Goal: Navigation & Orientation: Find specific page/section

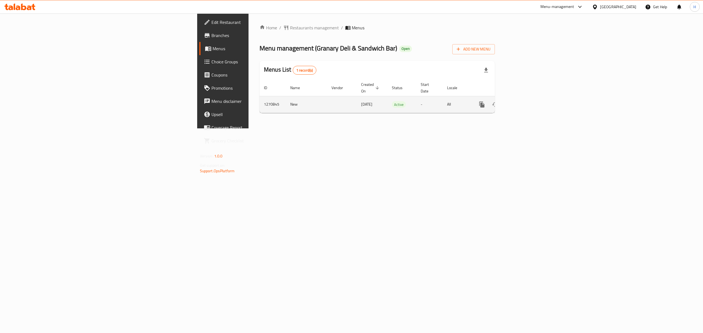
click at [525, 101] on icon "enhanced table" at bounding box center [521, 104] width 7 height 7
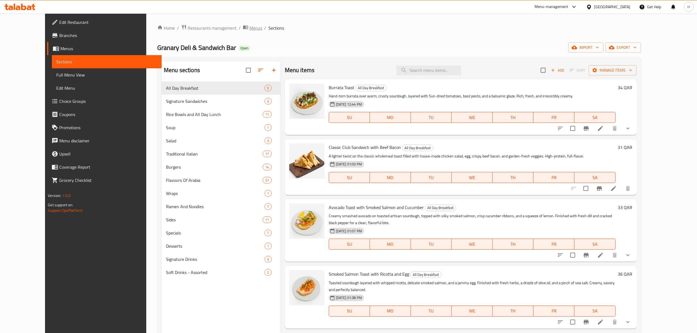
click at [250, 29] on span "Menus" at bounding box center [256, 28] width 13 height 7
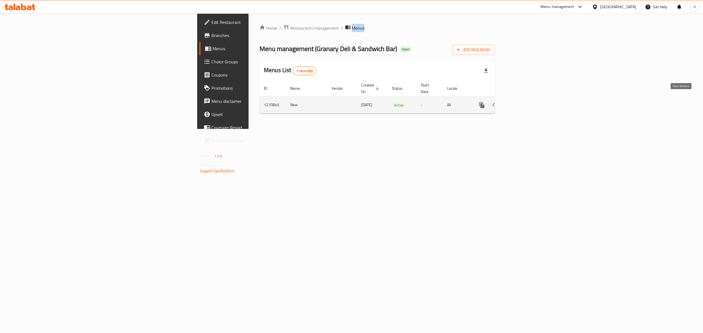
click at [525, 102] on icon "enhanced table" at bounding box center [521, 105] width 7 height 7
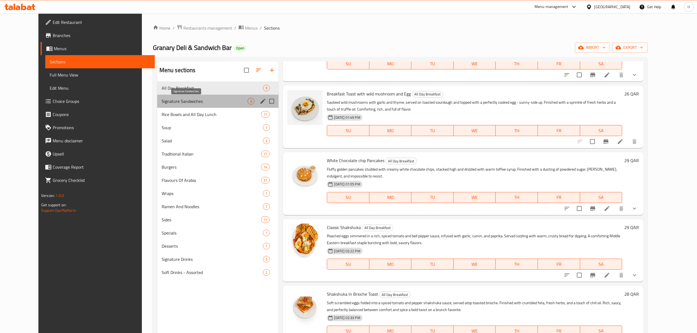
click at [199, 100] on span "Signature Sandwiches" at bounding box center [205, 101] width 86 height 7
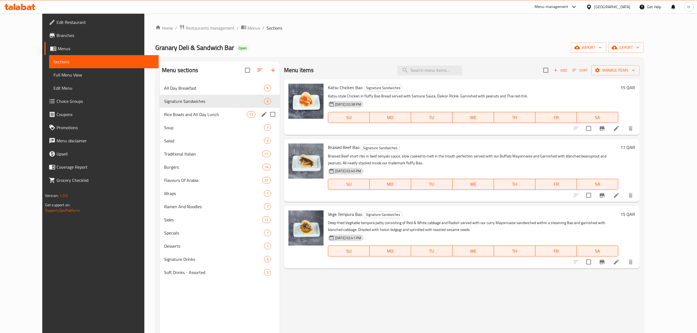
click at [179, 118] on div "Rice Bowls and All Day Lunch 11" at bounding box center [220, 114] width 120 height 13
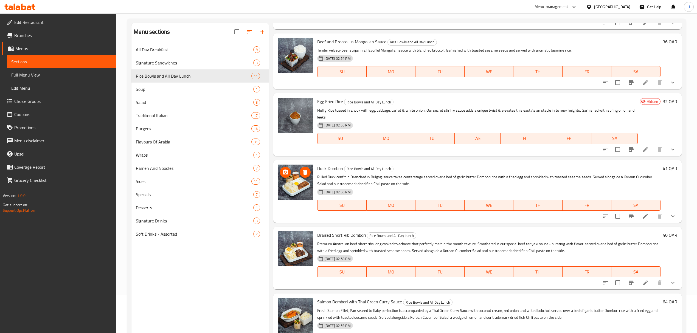
scroll to position [77, 0]
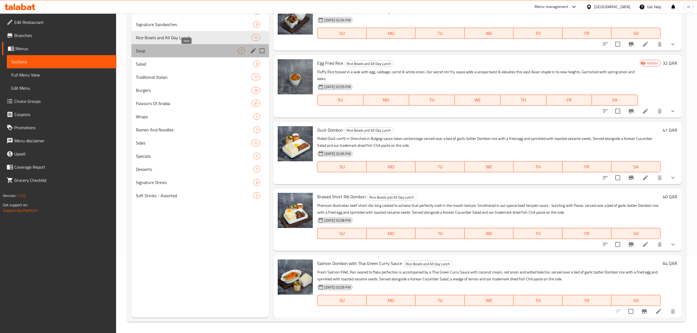
click at [153, 49] on span "Soup" at bounding box center [187, 51] width 102 height 7
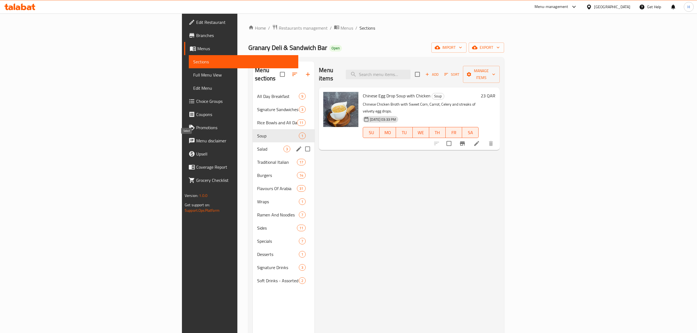
click at [257, 146] on span "Salad" at bounding box center [270, 149] width 26 height 7
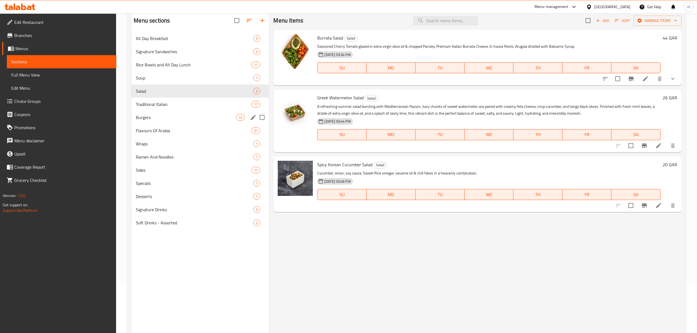
scroll to position [77, 0]
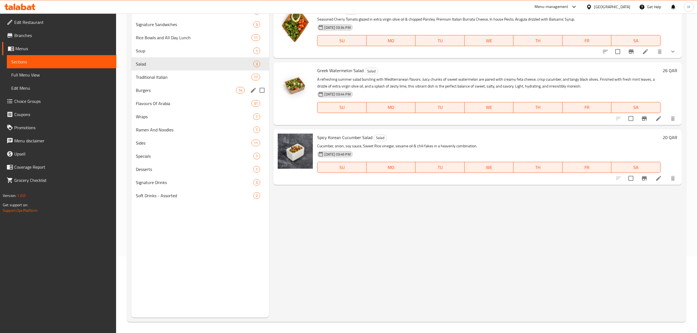
click at [152, 80] on span "Traditional Italian" at bounding box center [194, 77] width 116 height 7
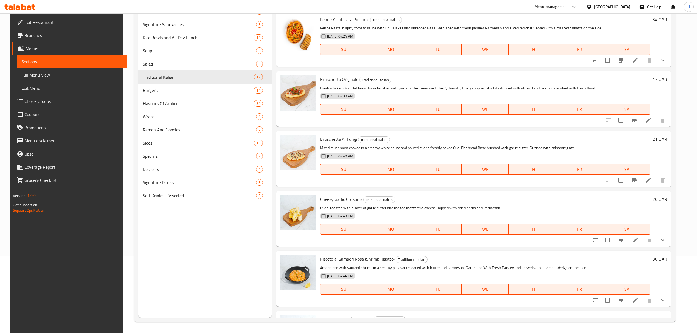
scroll to position [761, 0]
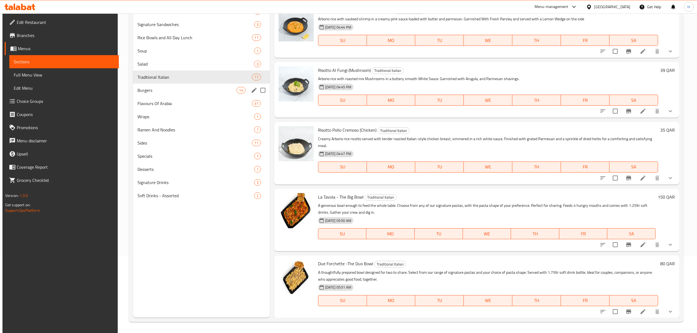
click at [212, 94] on div "Burgers 14" at bounding box center [201, 90] width 136 height 13
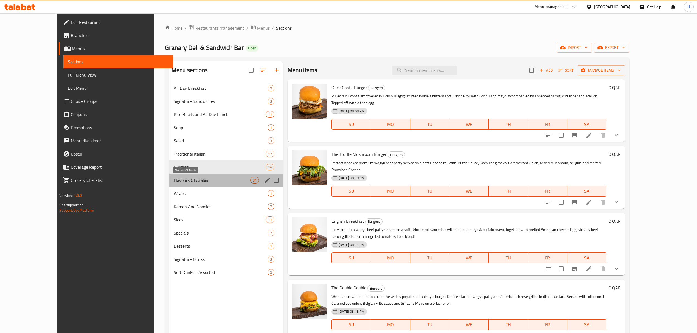
click at [191, 181] on span "Flavours Of Arabia" at bounding box center [212, 180] width 77 height 7
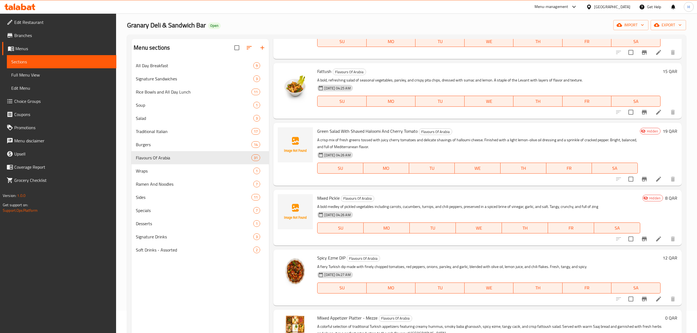
scroll to position [77, 0]
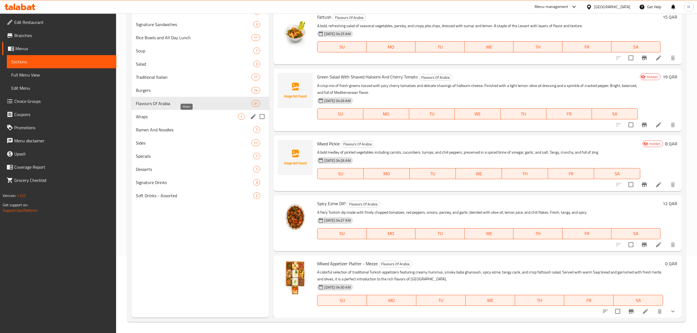
click at [168, 117] on span "Wraps" at bounding box center [187, 116] width 102 height 7
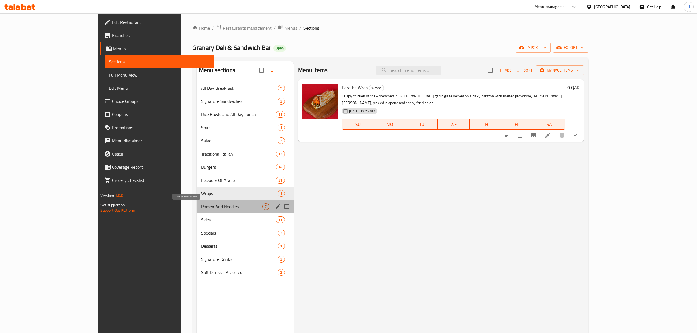
click at [212, 208] on span "Ramen And Noodles" at bounding box center [232, 206] width 62 height 7
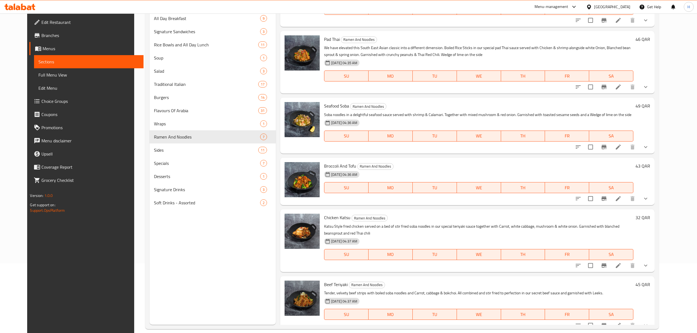
scroll to position [77, 0]
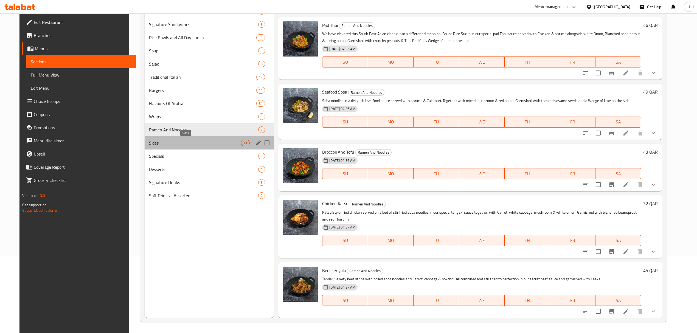
click at [226, 143] on span "Sides" at bounding box center [195, 143] width 92 height 7
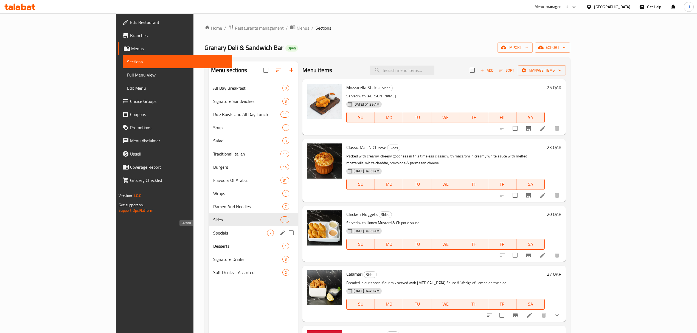
click at [219, 235] on span "Specials" at bounding box center [240, 233] width 54 height 7
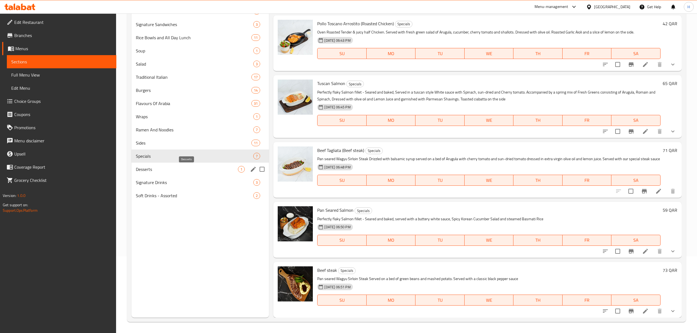
click at [160, 171] on span "Desserts" at bounding box center [187, 169] width 102 height 7
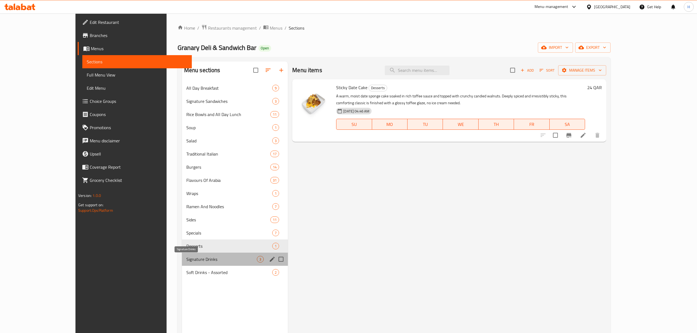
click at [213, 256] on span "Signature Drinks" at bounding box center [221, 259] width 71 height 7
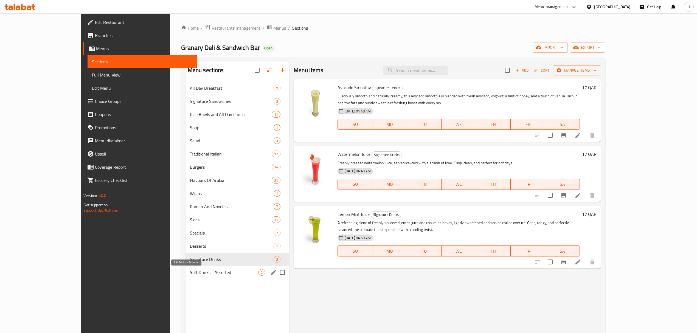
click at [190, 275] on span "Soft Drinks - Assorted" at bounding box center [224, 272] width 68 height 7
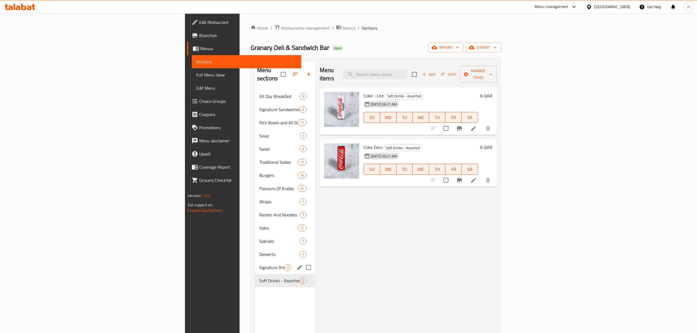
click at [255, 263] on div "Signature Drinks 3" at bounding box center [285, 267] width 60 height 13
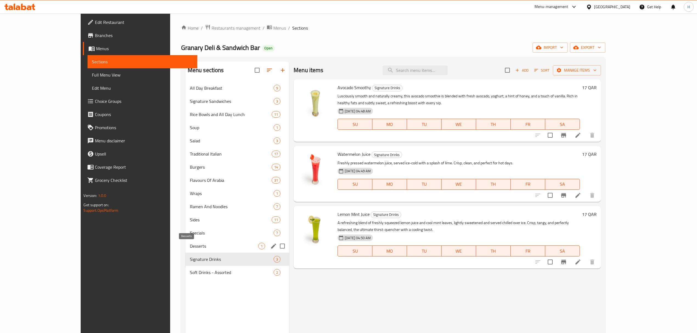
click at [190, 249] on span "Desserts" at bounding box center [224, 246] width 68 height 7
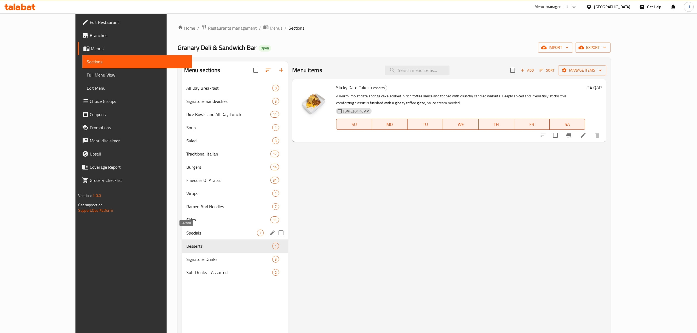
click at [186, 236] on span "Specials" at bounding box center [221, 233] width 71 height 7
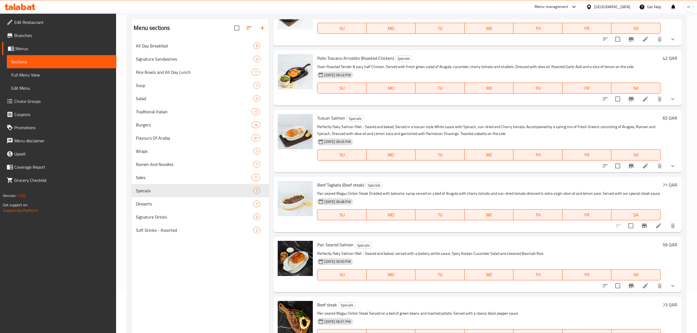
scroll to position [77, 0]
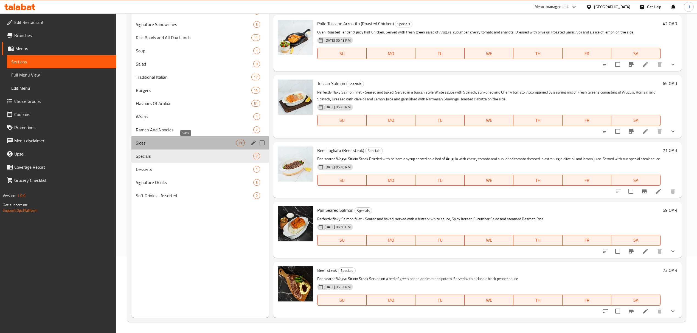
click at [202, 141] on span "Sides" at bounding box center [186, 143] width 100 height 7
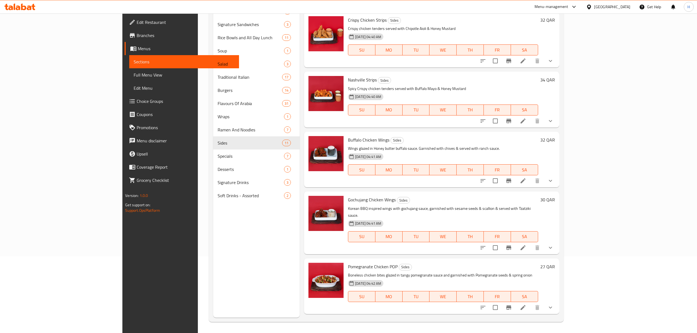
scroll to position [340, 0]
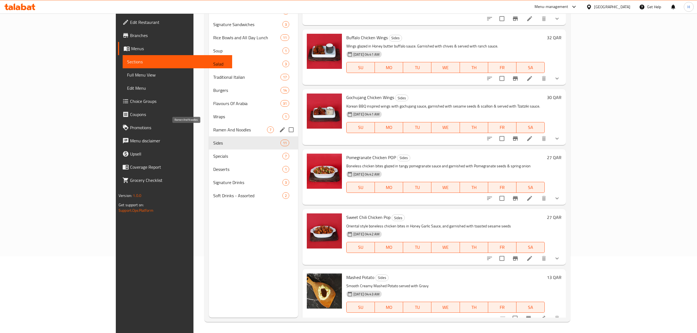
click at [213, 128] on span "Ramen And Noodles" at bounding box center [240, 130] width 54 height 7
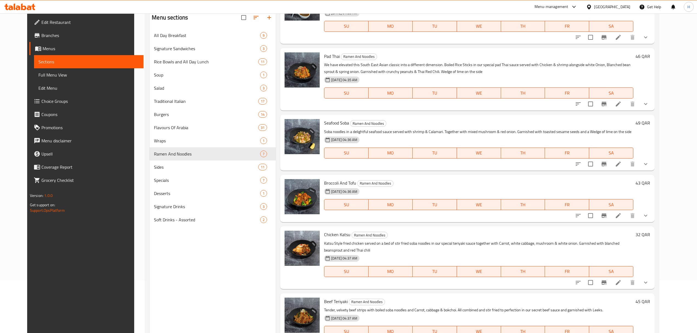
scroll to position [77, 0]
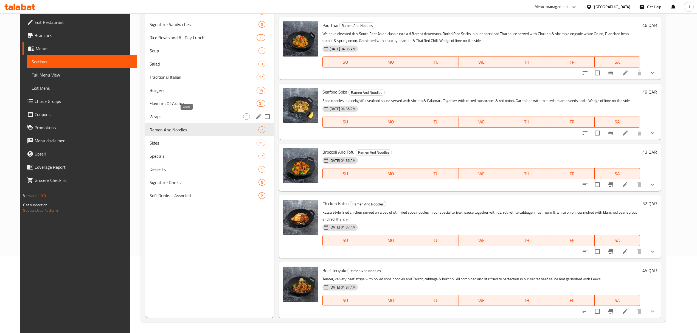
click at [184, 118] on span "Wraps" at bounding box center [197, 116] width 94 height 7
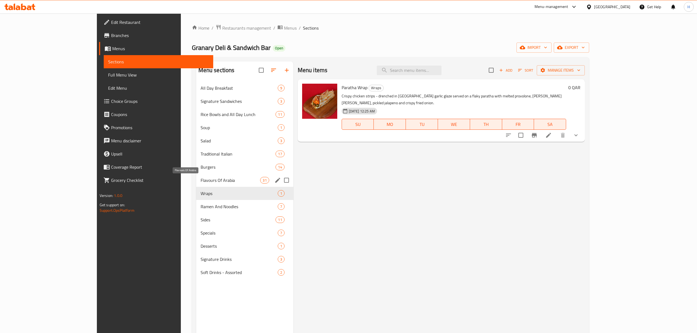
click at [201, 182] on span "Flavours Of Arabia" at bounding box center [231, 180] width 60 height 7
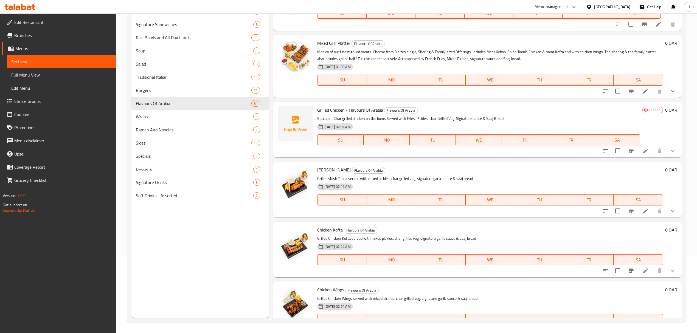
scroll to position [293, 0]
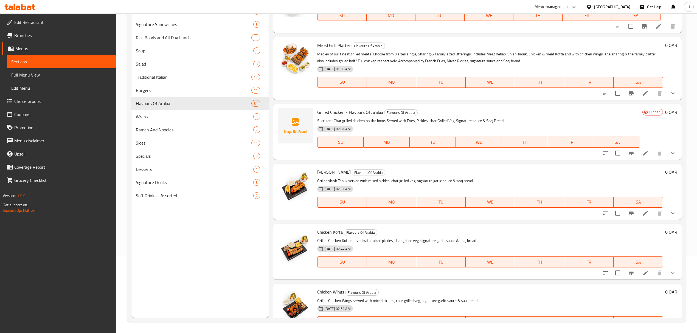
click at [336, 112] on span "Grilled Chicken - Flavours Of Arabia" at bounding box center [350, 112] width 66 height 8
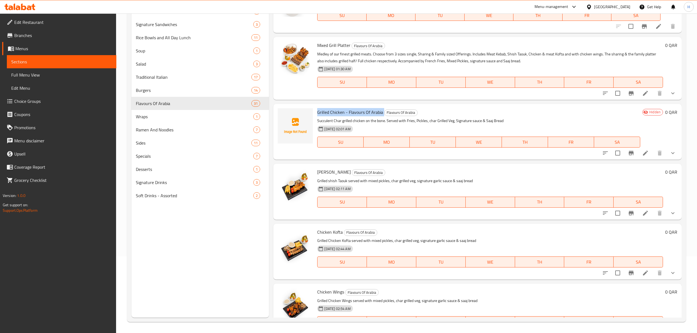
click at [336, 112] on span "Grilled Chicken - Flavours Of Arabia" at bounding box center [350, 112] width 66 height 8
copy h6 "Grilled Chicken - Flavours Of Arabia"
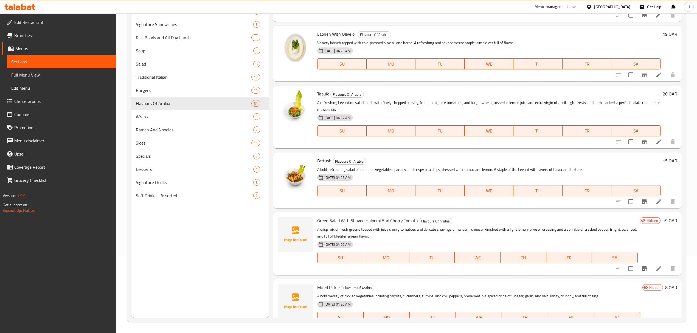
scroll to position [1608, 0]
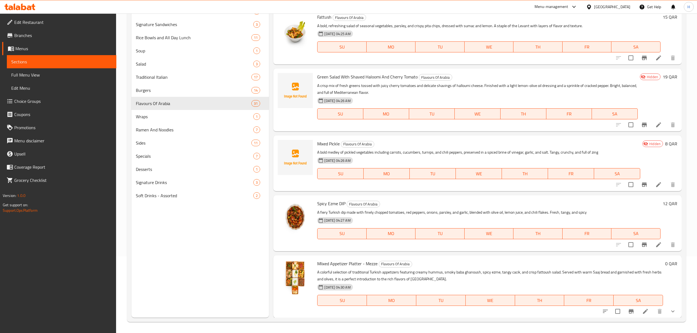
click at [347, 77] on span "Green Salad With Shaved Haloomi And Cherry Tomato" at bounding box center [367, 77] width 101 height 8
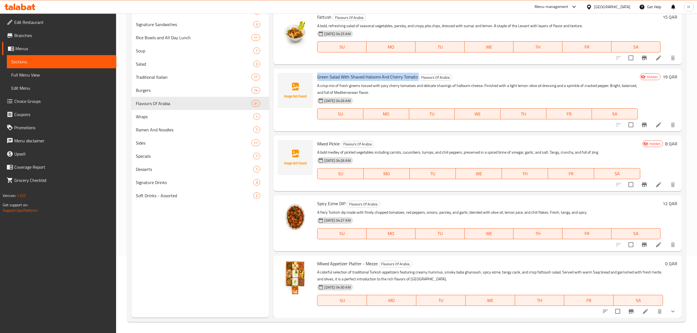
copy h6 "Green Salad With Shaved Haloomi And Cherry Tomato"
click at [326, 144] on span "Mixed Pickle" at bounding box center [328, 144] width 23 height 8
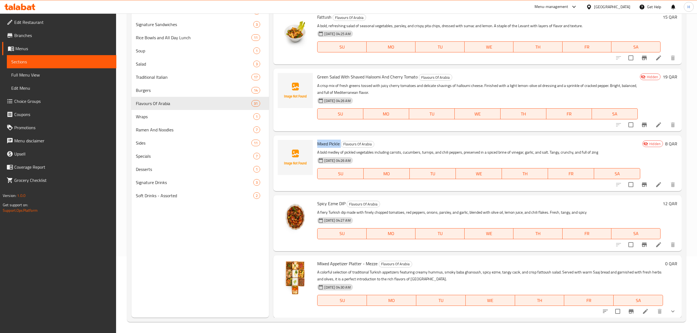
copy h6 "Mixed Pickle"
click at [625, 6] on div "[GEOGRAPHIC_DATA]" at bounding box center [612, 7] width 36 height 6
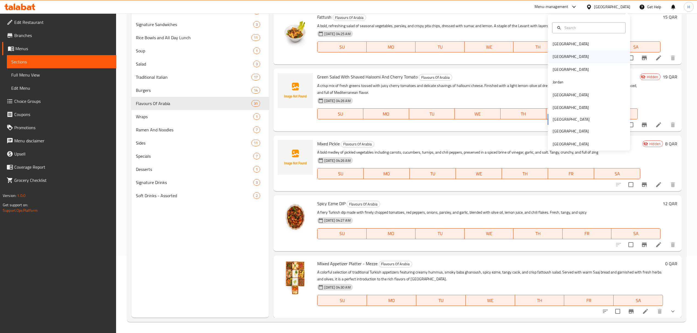
click at [563, 56] on div "[GEOGRAPHIC_DATA]" at bounding box center [589, 57] width 82 height 13
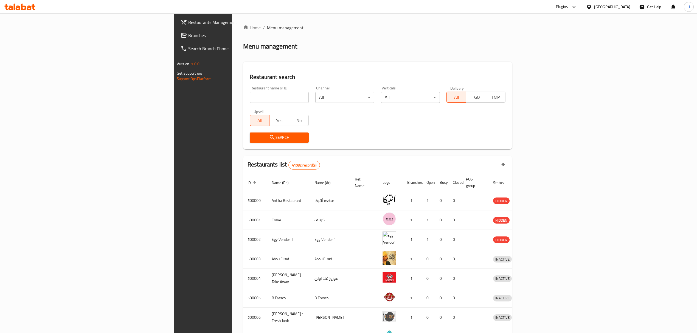
click at [188, 35] on span "Branches" at bounding box center [237, 35] width 98 height 7
